Goal: Browse casually

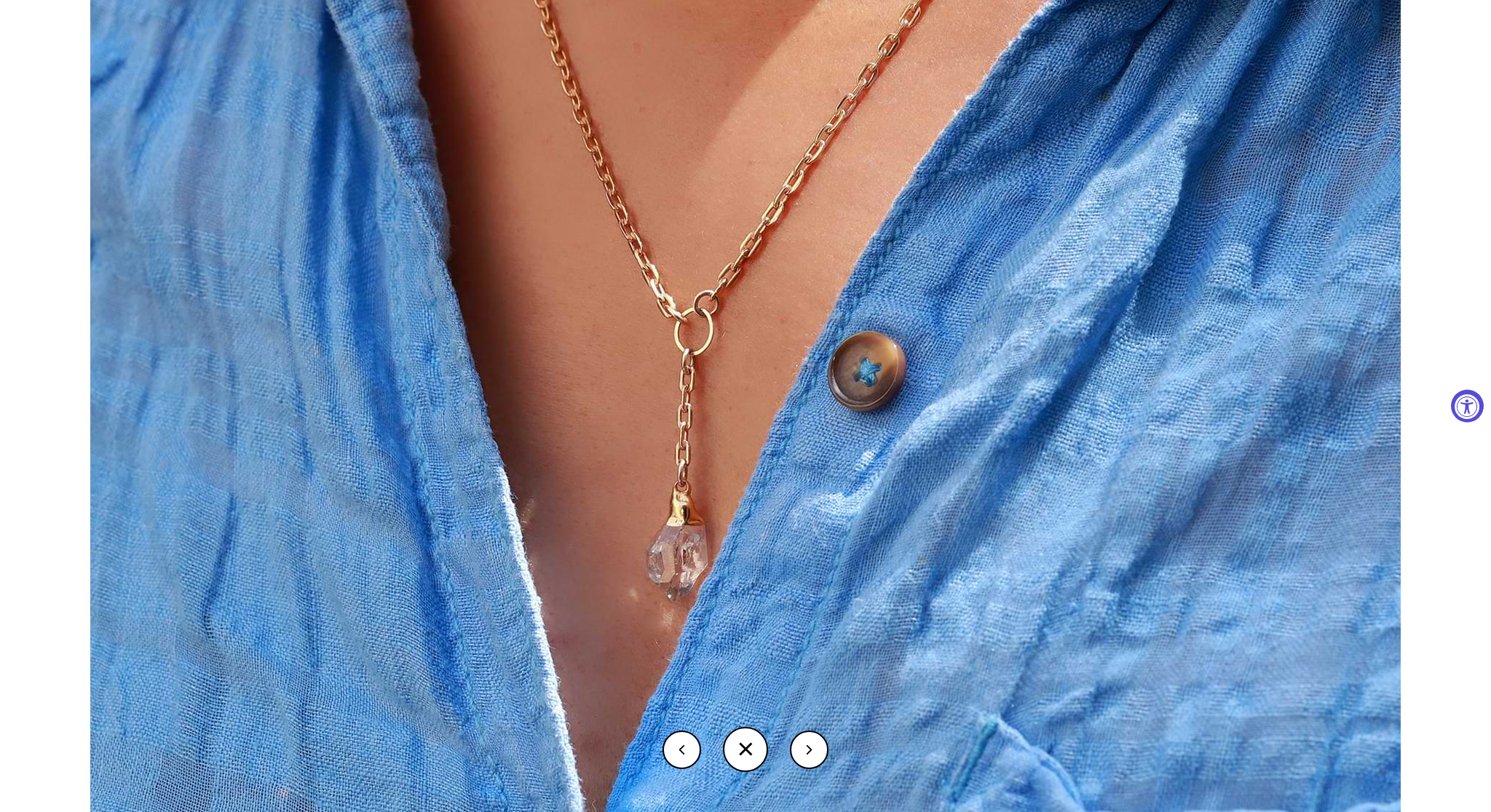
select select "3"
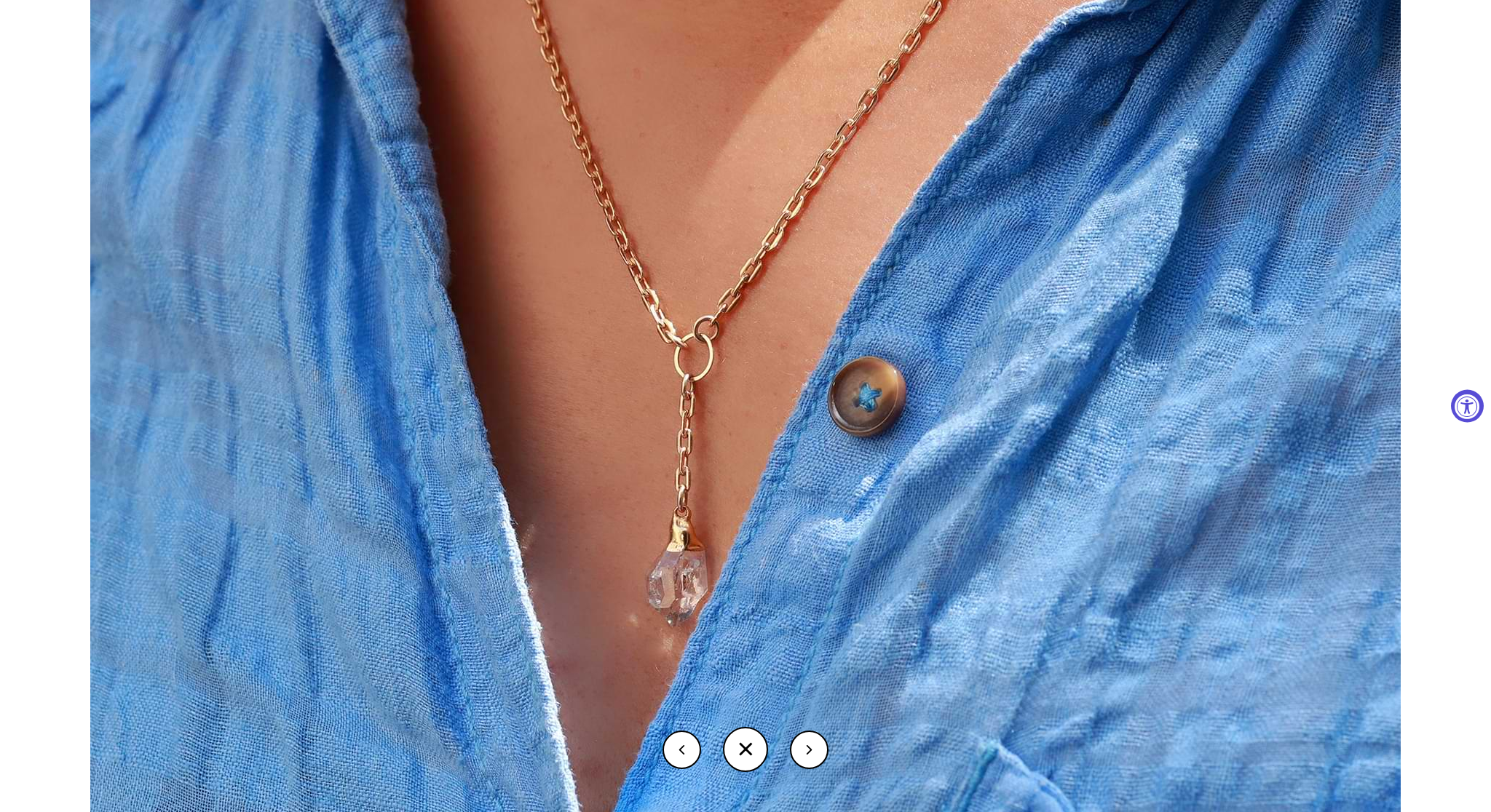
click at [740, 738] on button at bounding box center [746, 750] width 45 height 45
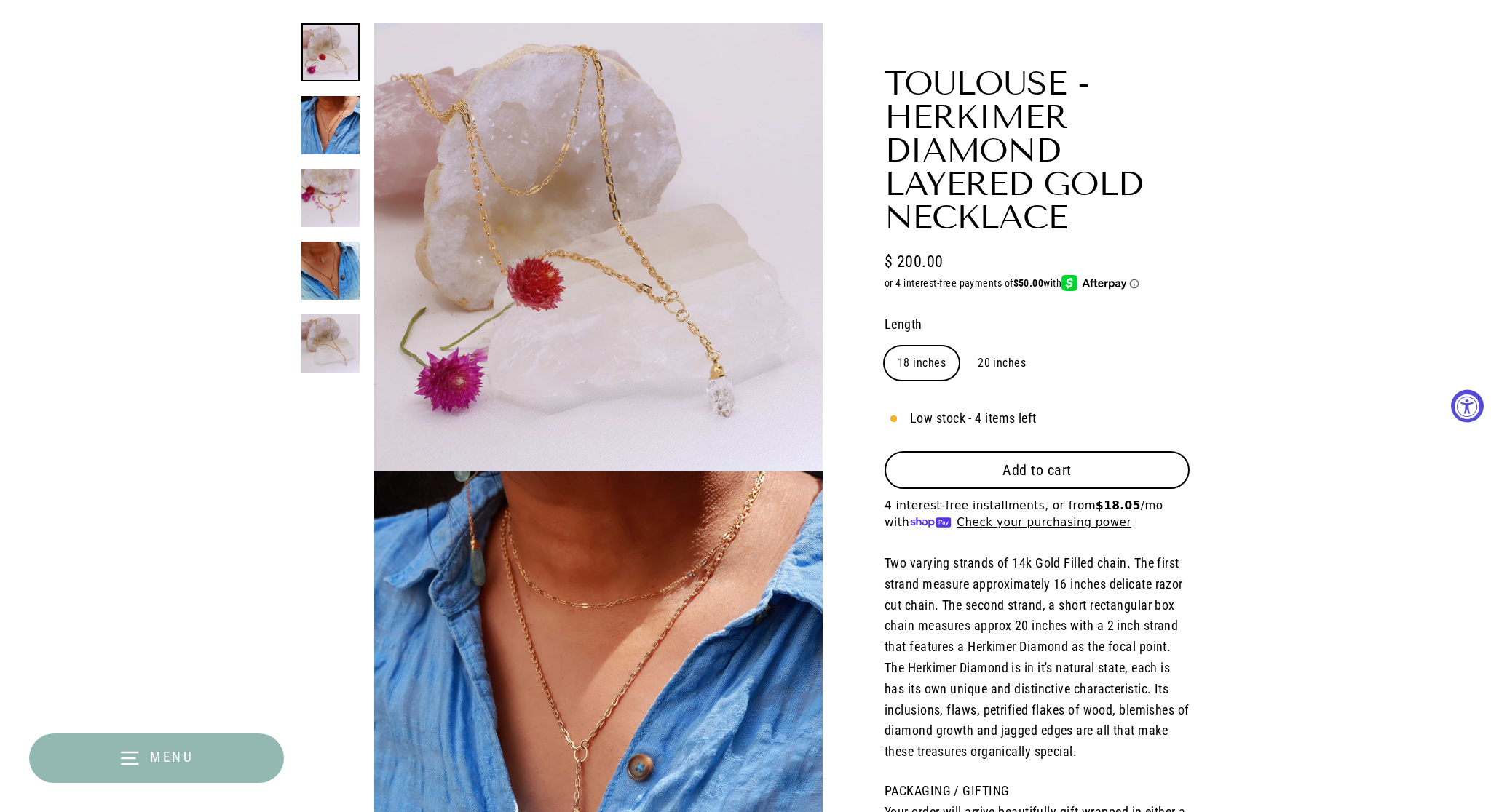
scroll to position [133, 0]
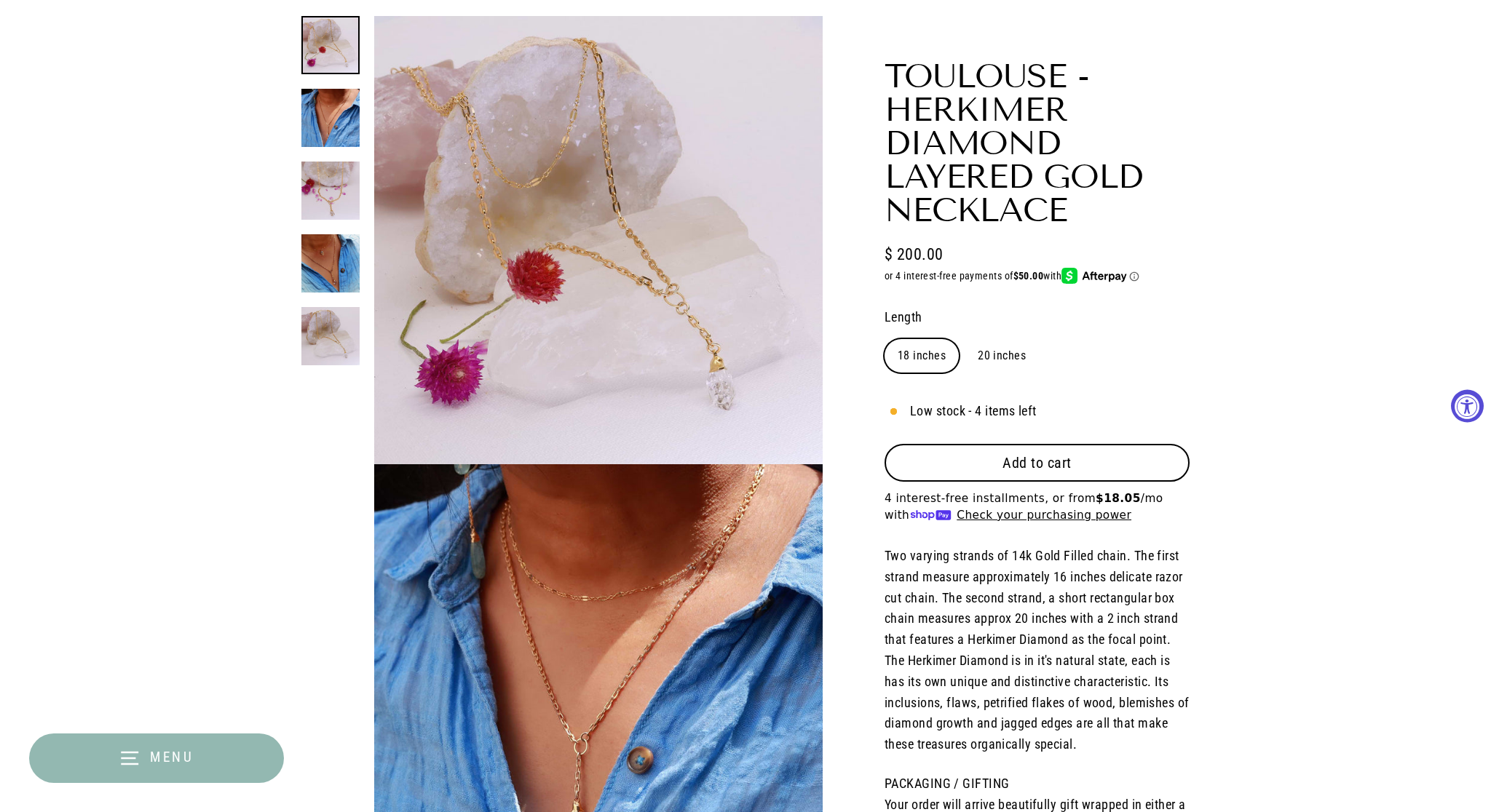
click at [639, 355] on button "Close (esc)" at bounding box center [598, 236] width 449 height 441
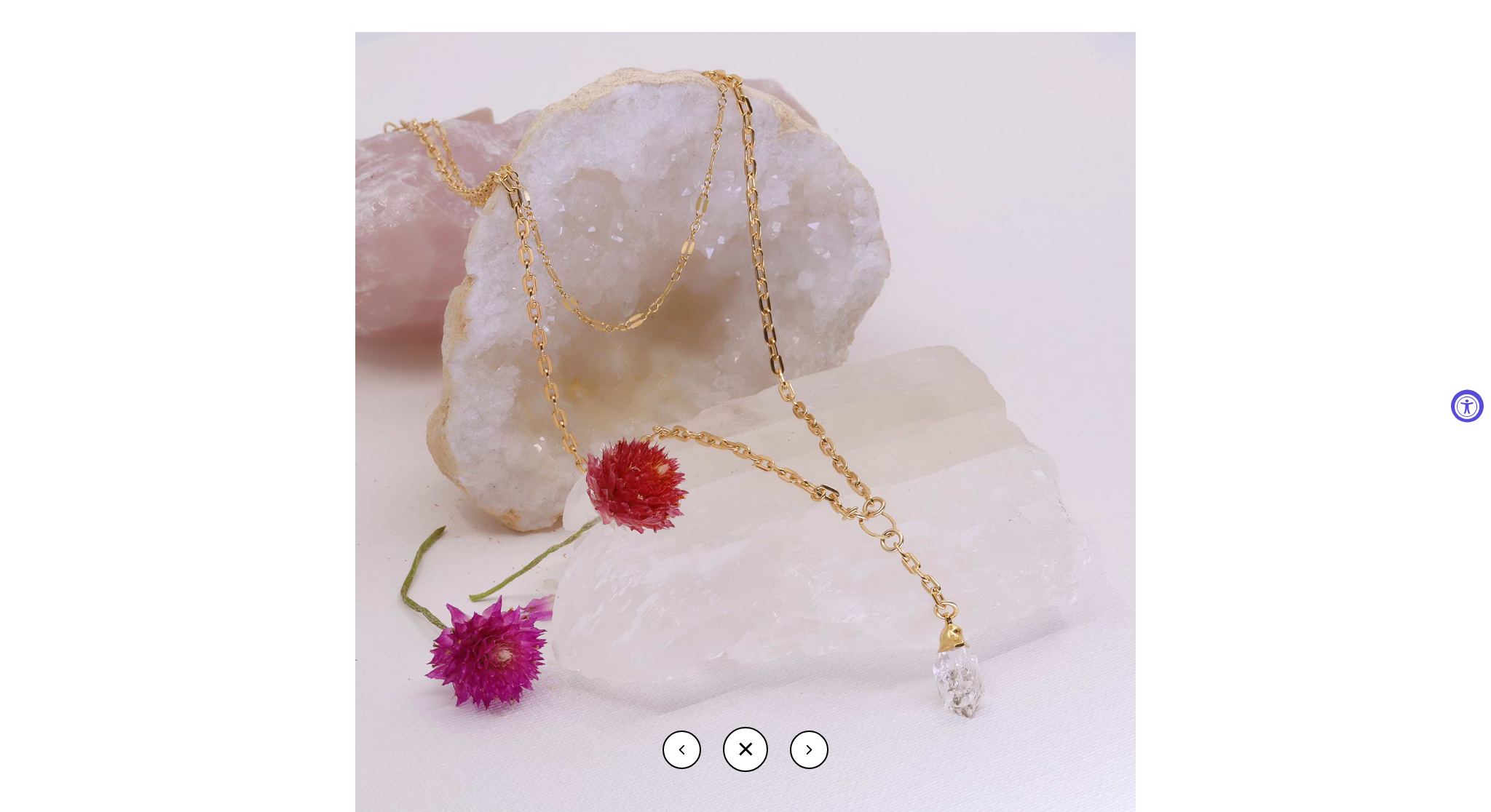
click at [1283, 463] on div at bounding box center [1100, 438] width 1491 height 812
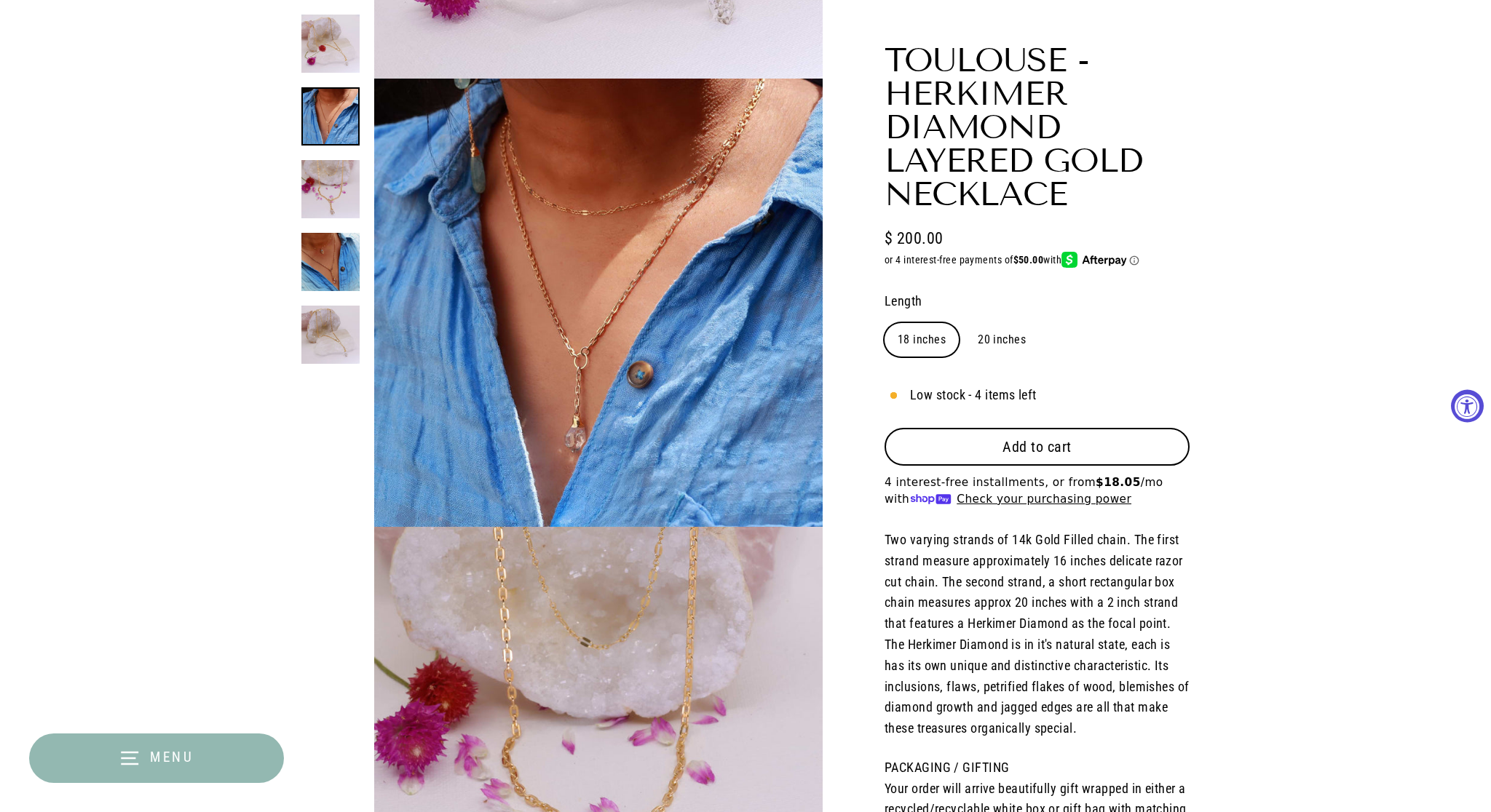
click at [1266, 572] on div "Close (esc) Close (esc) Close (esc) Close (esc) Close (esc) Toulouse - Herkimer…" at bounding box center [745, 751] width 1491 height 2329
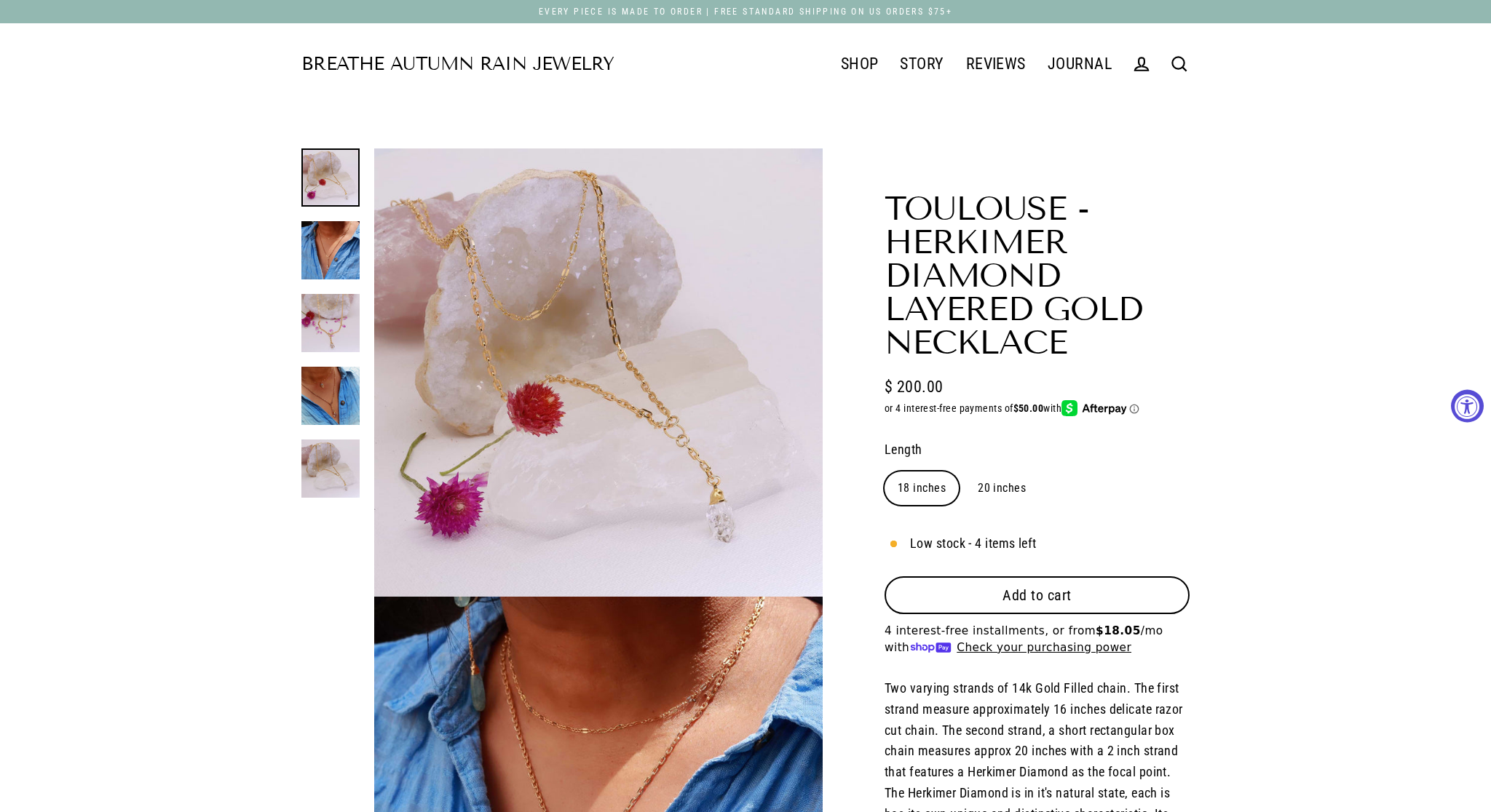
scroll to position [0, 0]
click at [681, 281] on button "Close (esc)" at bounding box center [598, 368] width 449 height 441
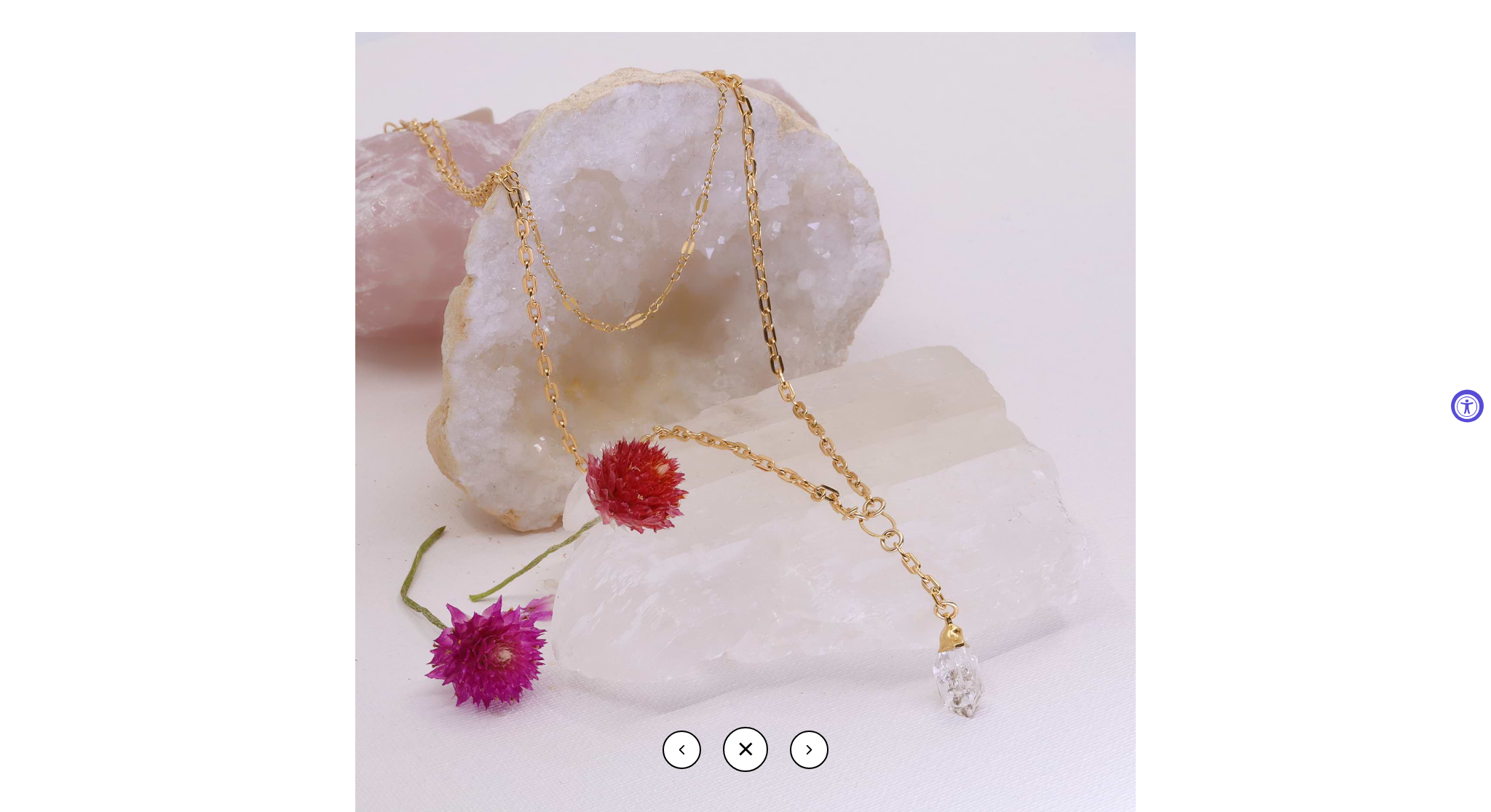
click at [1340, 233] on div at bounding box center [1100, 438] width 1491 height 812
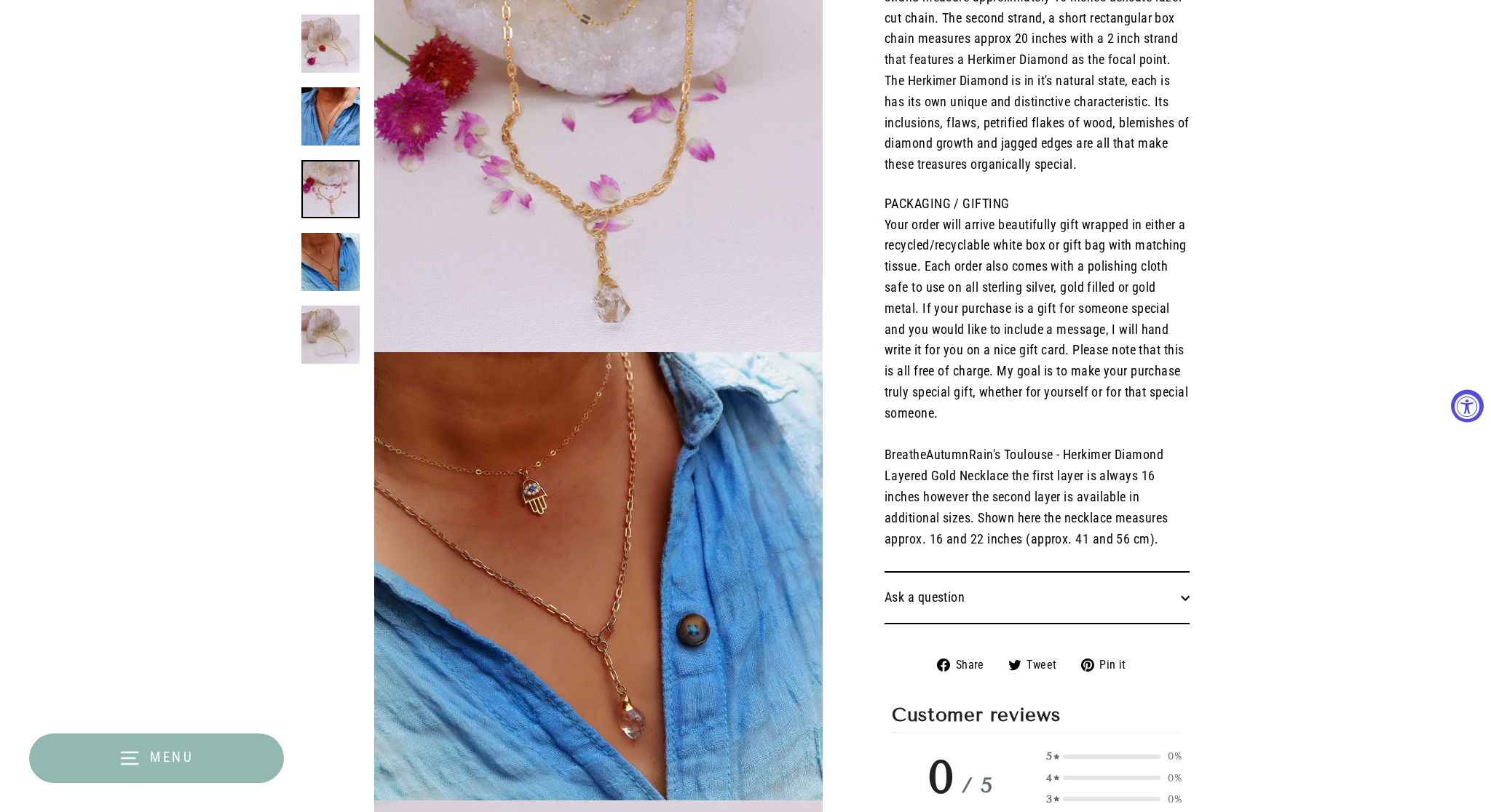
scroll to position [1149, 0]
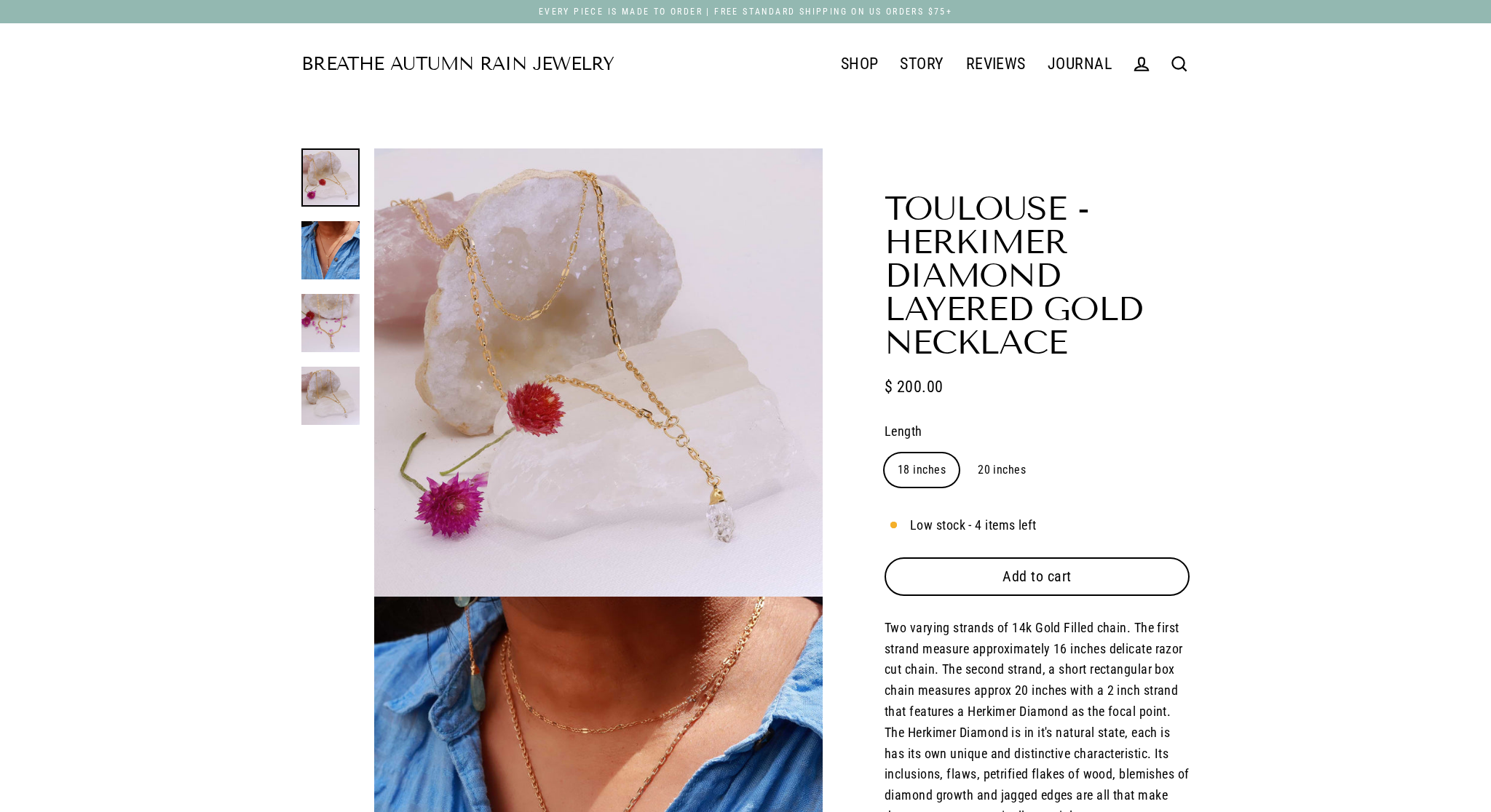
select select "3"
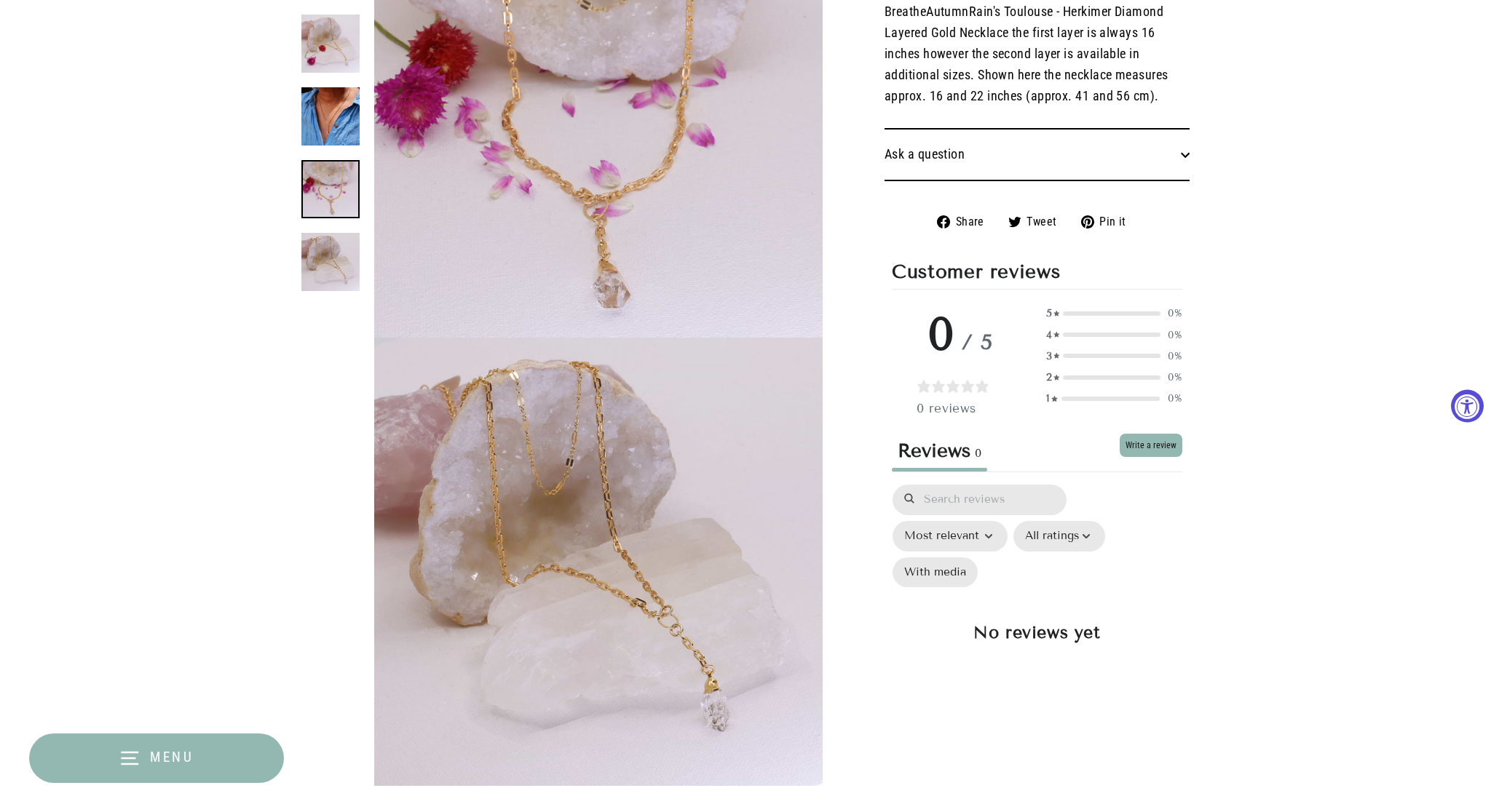
scroll to position [1163, 0]
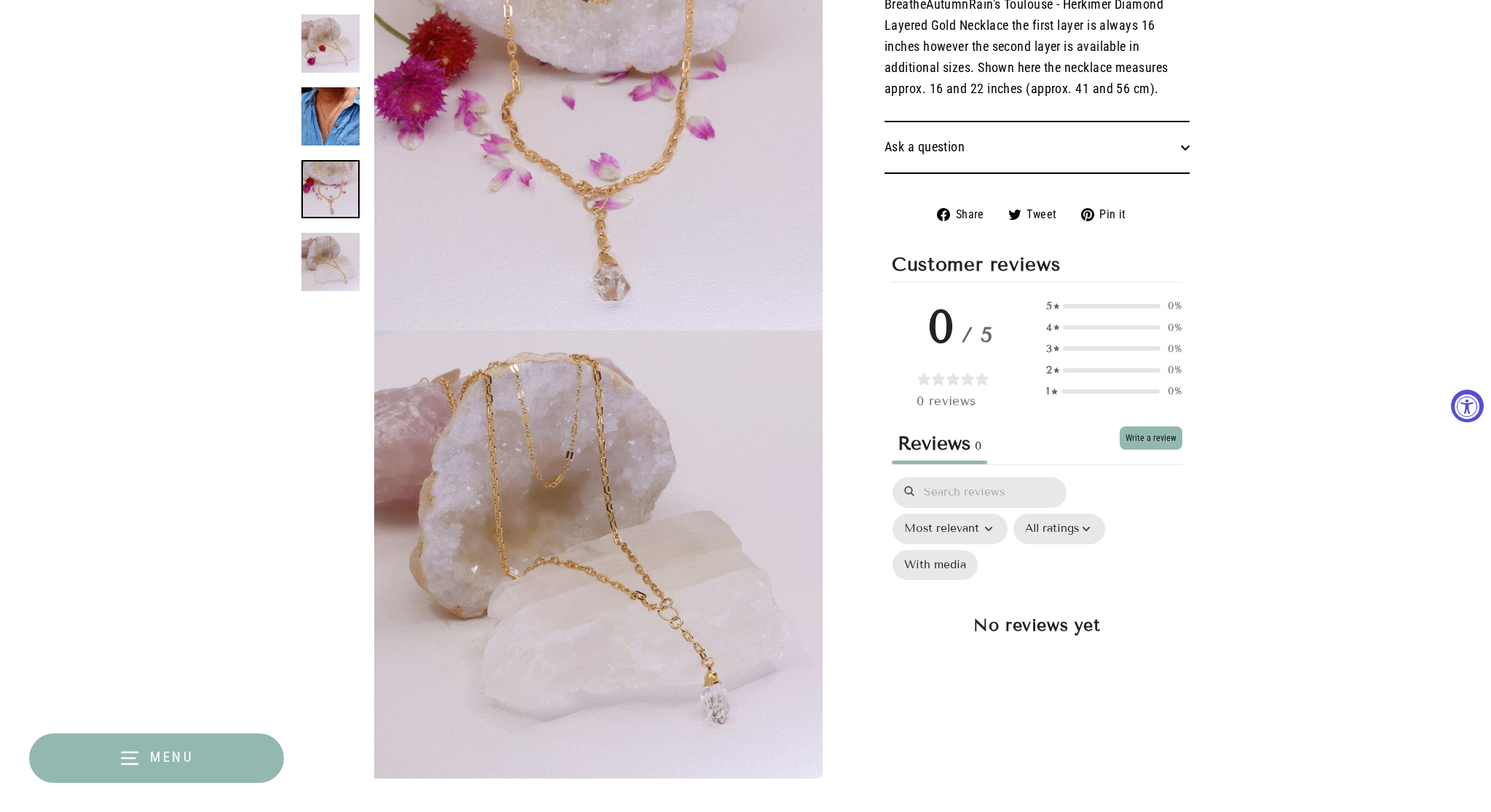
click at [351, 128] on img at bounding box center [330, 116] width 59 height 59
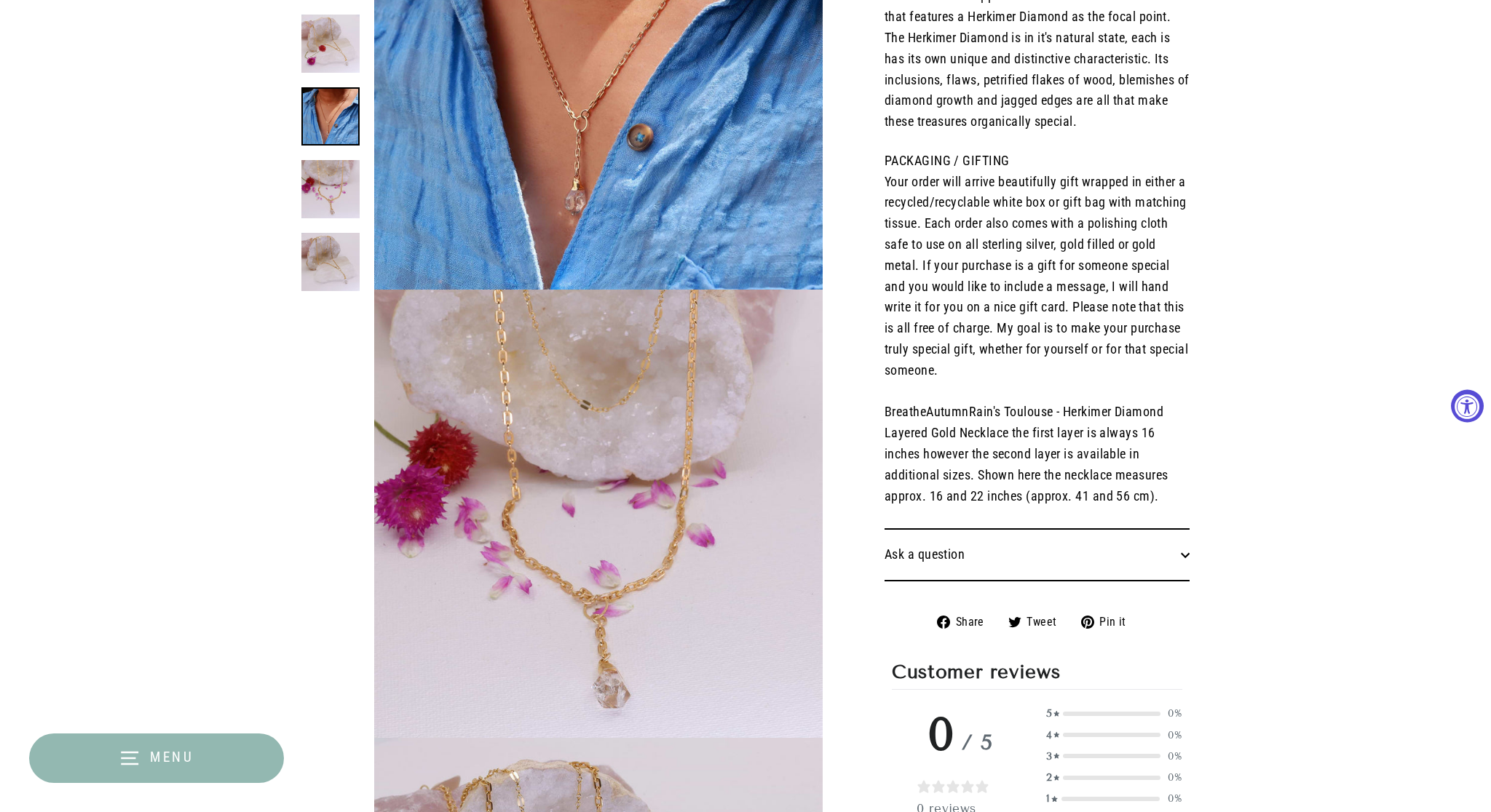
scroll to position [776, 0]
